Goal: Task Accomplishment & Management: Complete application form

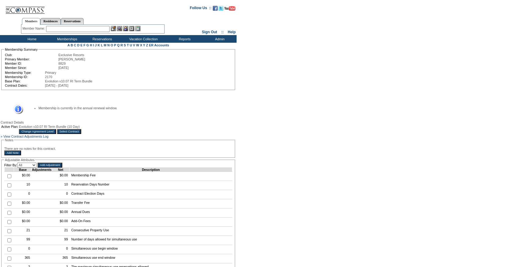
click at [9, 187] on input "checkbox" at bounding box center [9, 185] width 4 height 4
checkbox input "true"
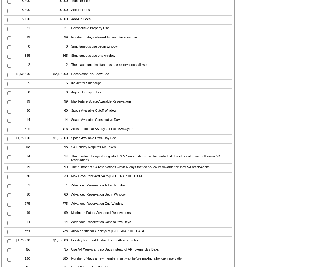
scroll to position [208, 0]
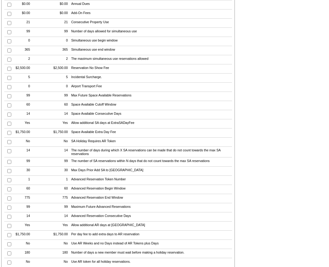
click at [8, 107] on input "checkbox" at bounding box center [9, 105] width 4 height 4
checkbox input "true"
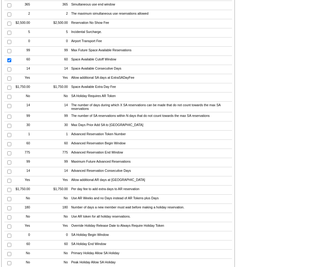
scroll to position [258, 0]
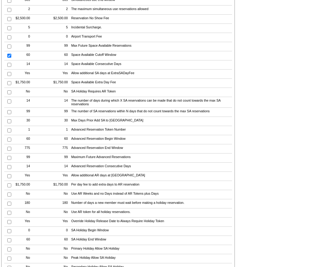
click at [9, 132] on input "checkbox" at bounding box center [9, 130] width 4 height 4
checkbox input "true"
click at [7, 144] on td at bounding box center [9, 139] width 9 height 9
click at [8, 142] on input "checkbox" at bounding box center [9, 140] width 4 height 4
checkbox input "true"
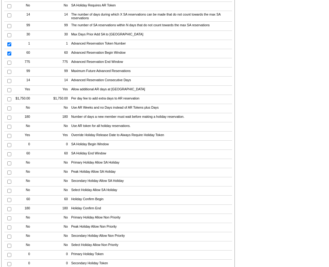
scroll to position [344, 0]
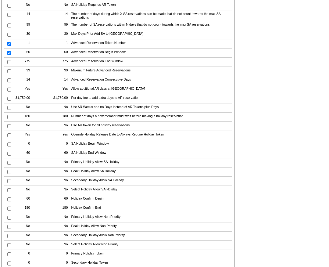
click at [9, 119] on input "checkbox" at bounding box center [9, 117] width 4 height 4
checkbox input "true"
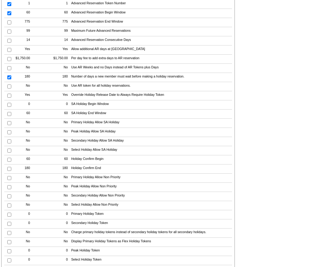
scroll to position [387, 0]
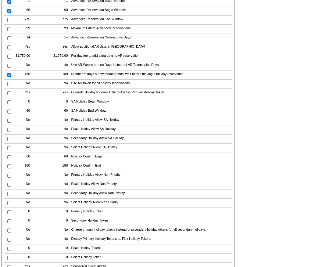
click at [9, 113] on input "checkbox" at bounding box center [9, 112] width 4 height 4
checkbox input "true"
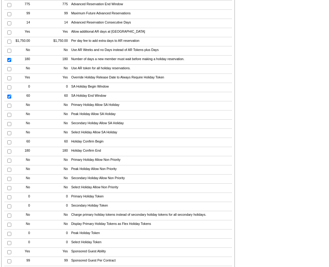
scroll to position [402, 0]
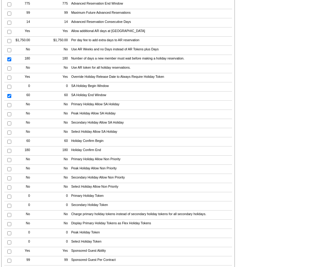
click at [8, 116] on input "checkbox" at bounding box center [9, 114] width 4 height 4
checkbox input "true"
click at [93, 119] on td "Peak Holiday Allow SA Holiday" at bounding box center [151, 114] width 163 height 9
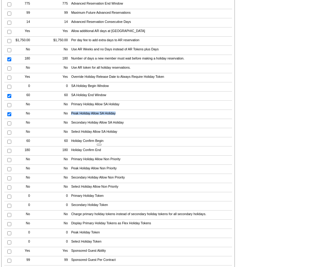
click at [91, 146] on td "Holiday Confirm Begin" at bounding box center [151, 141] width 163 height 9
click at [9, 144] on input "checkbox" at bounding box center [9, 142] width 4 height 4
checkbox input "true"
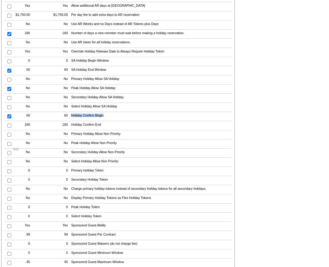
scroll to position [429, 0]
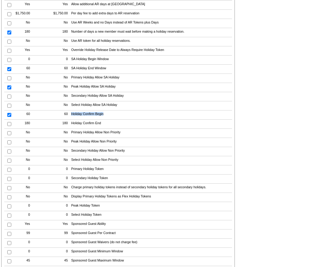
click at [7, 144] on input "checkbox" at bounding box center [9, 142] width 4 height 4
checkbox input "true"
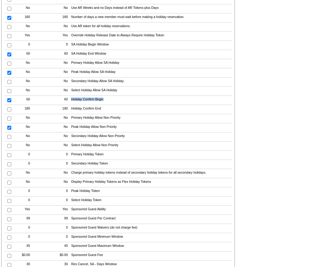
scroll to position [447, 0]
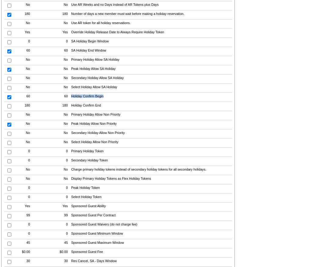
click at [9, 191] on input "checkbox" at bounding box center [9, 189] width 4 height 4
checkbox input "true"
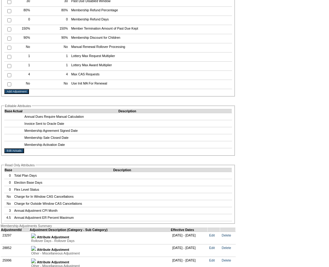
scroll to position [1000, 0]
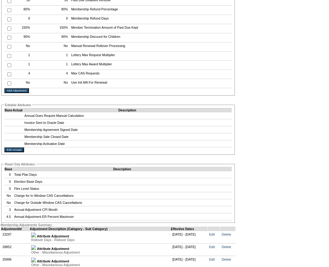
click at [8, 76] on input "checkbox" at bounding box center [9, 74] width 4 height 4
checkbox input "true"
click at [23, 93] on input "Add Adjustment" at bounding box center [16, 90] width 25 height 5
